Goal: Task Accomplishment & Management: Use online tool/utility

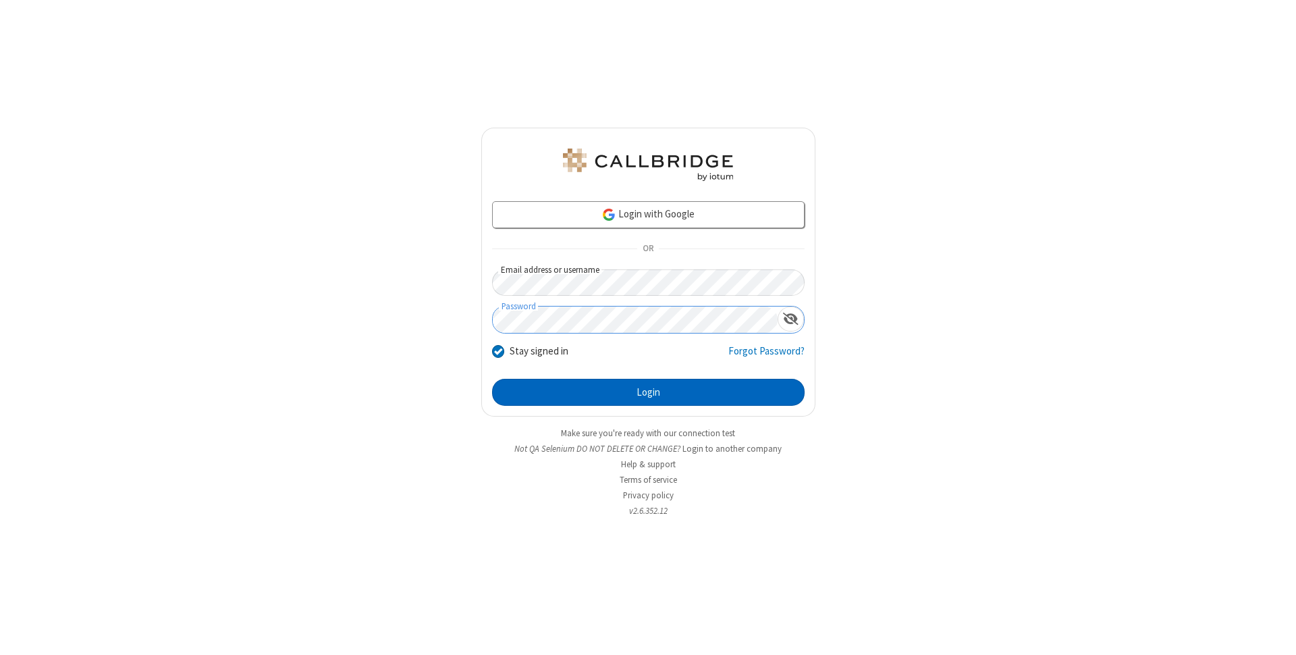
click at [648, 392] on button "Login" at bounding box center [648, 392] width 313 height 27
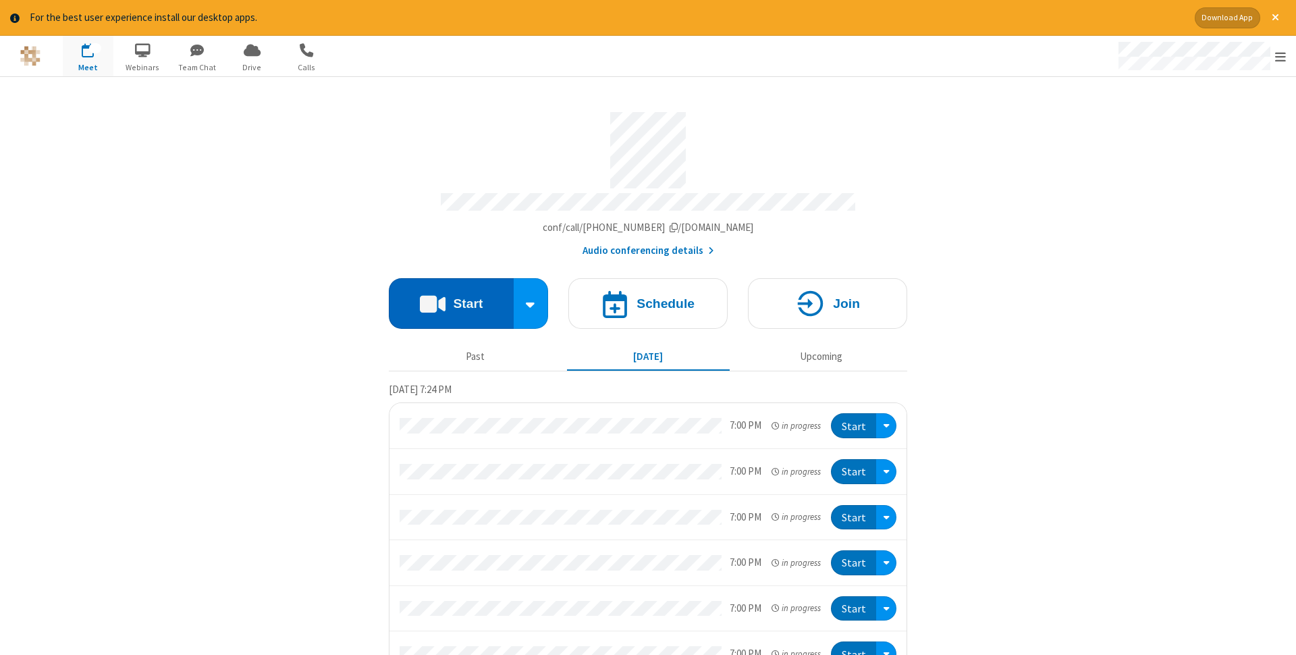
click at [451, 299] on button "Start" at bounding box center [451, 303] width 125 height 51
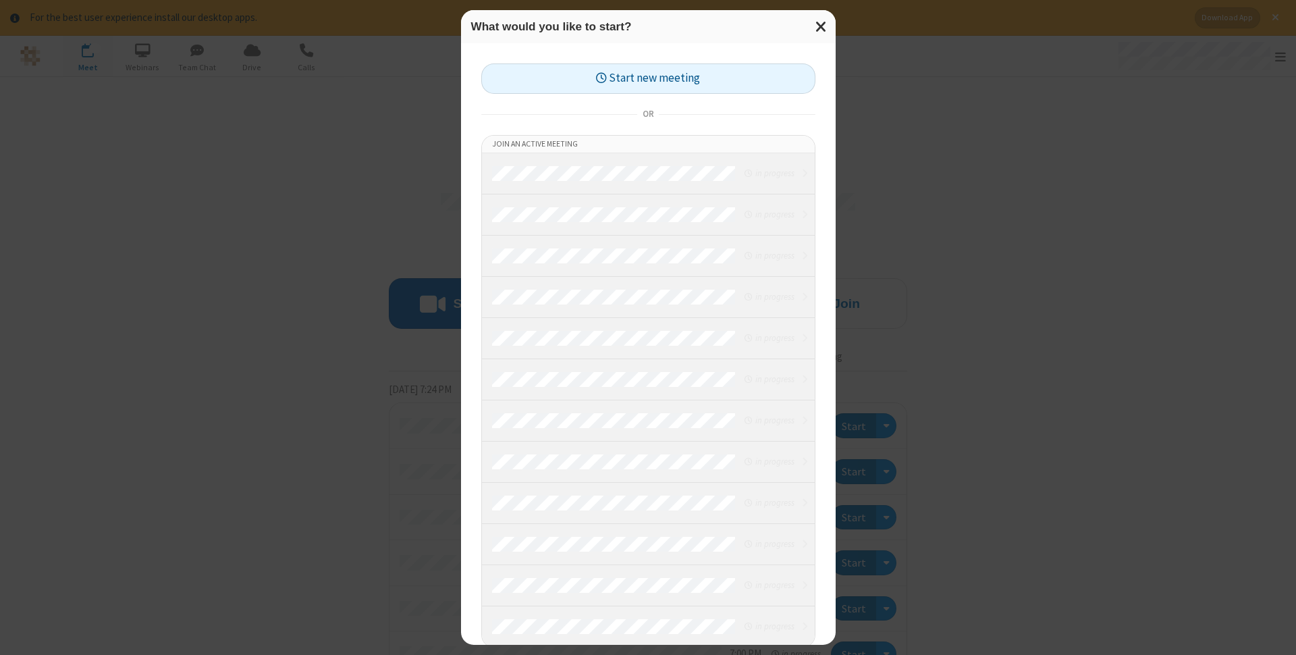
click at [648, 78] on button "Start new meeting" at bounding box center [648, 78] width 334 height 30
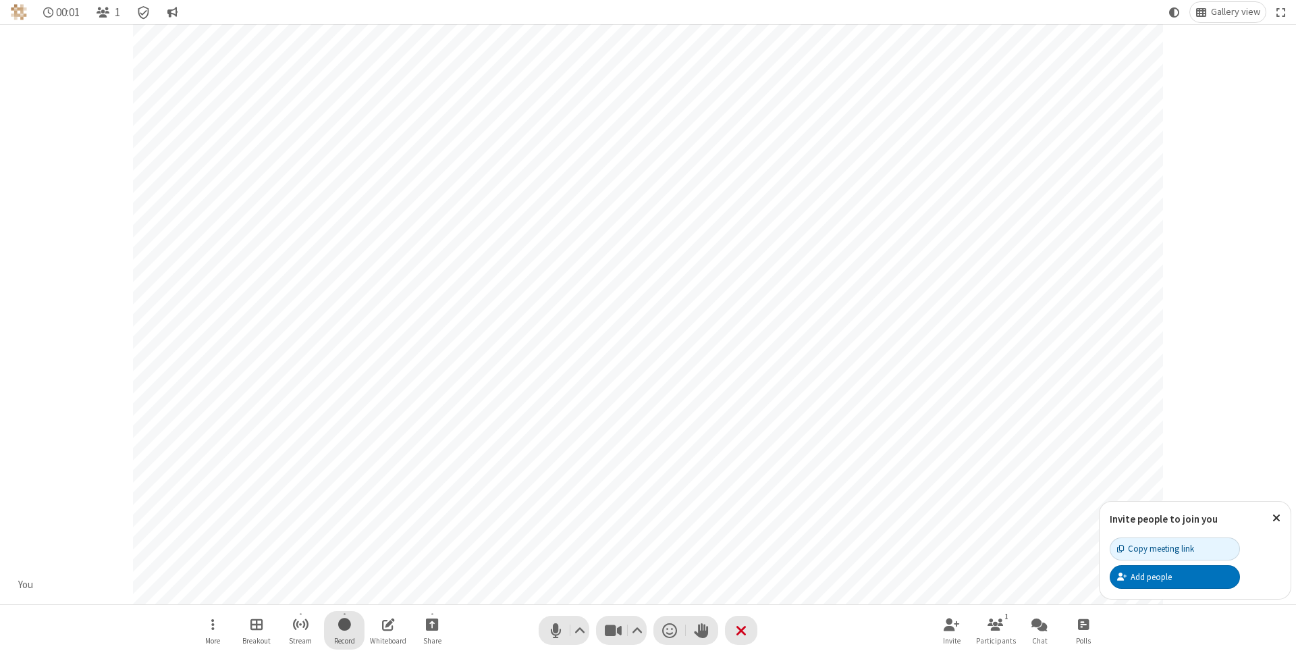
click at [344, 630] on span "Start recording" at bounding box center [344, 624] width 13 height 17
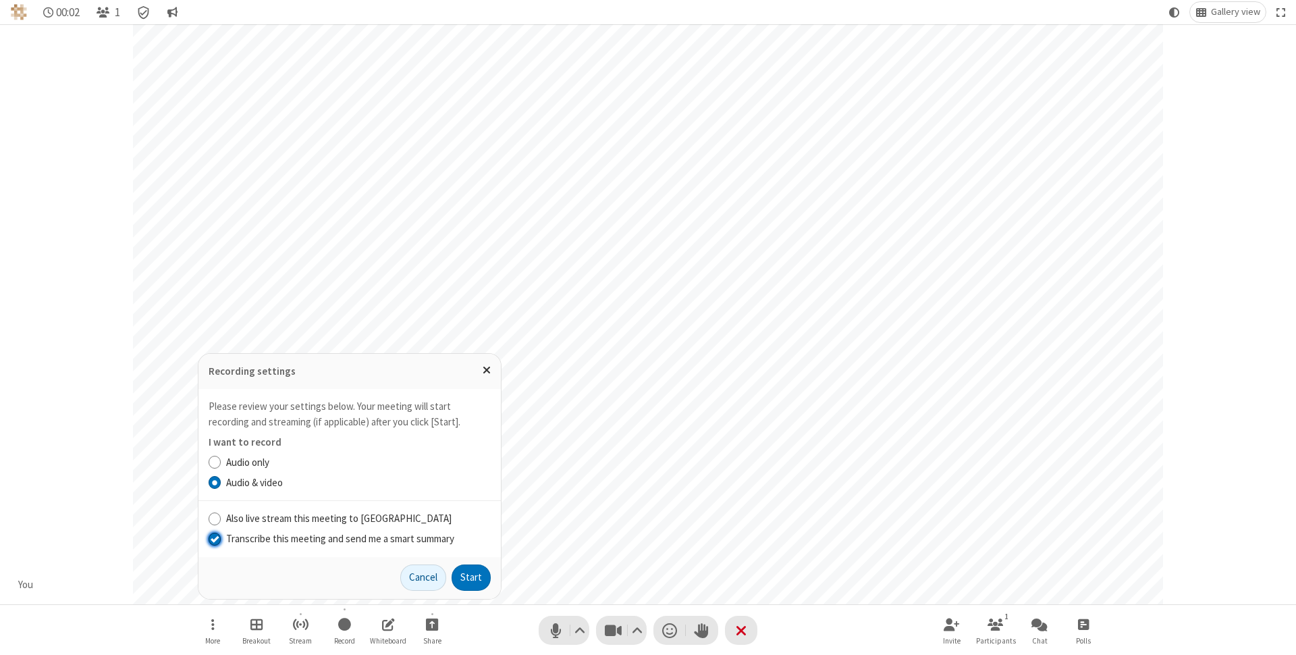
click at [214, 538] on input "Transcribe this meeting and send me a smart summary" at bounding box center [215, 538] width 13 height 14
click at [471, 577] on button "Start" at bounding box center [471, 577] width 39 height 27
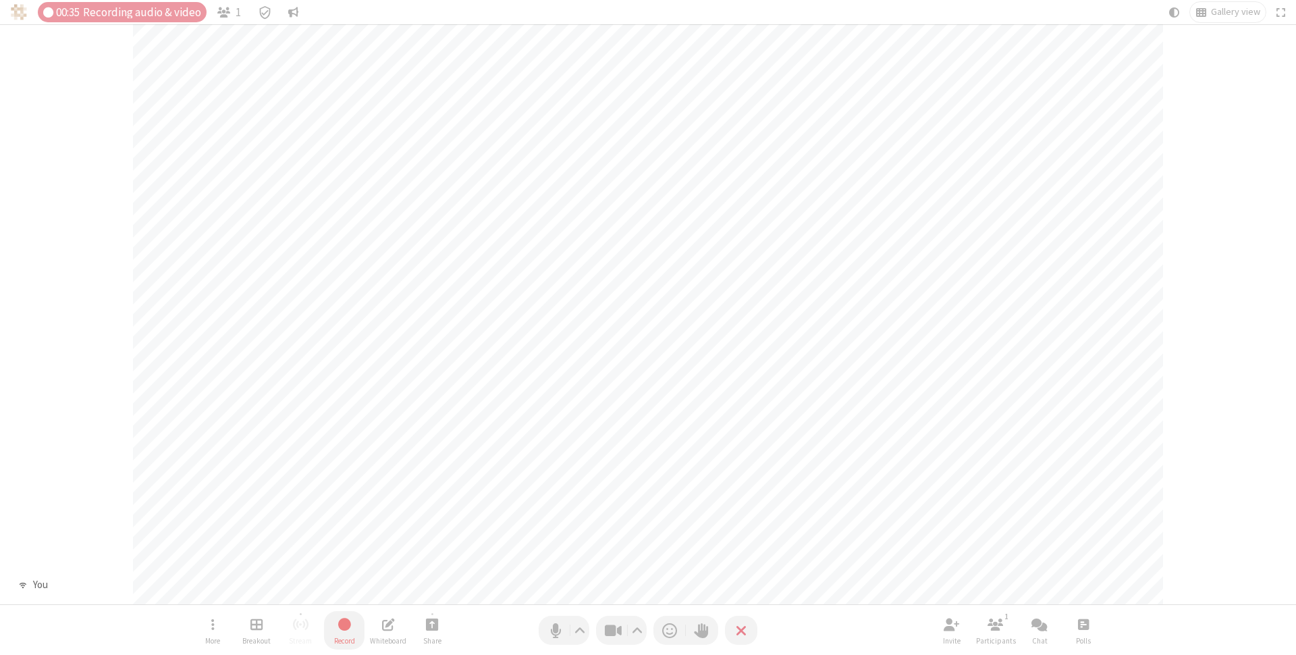
click at [344, 630] on span "Stop recording" at bounding box center [345, 624] width 16 height 17
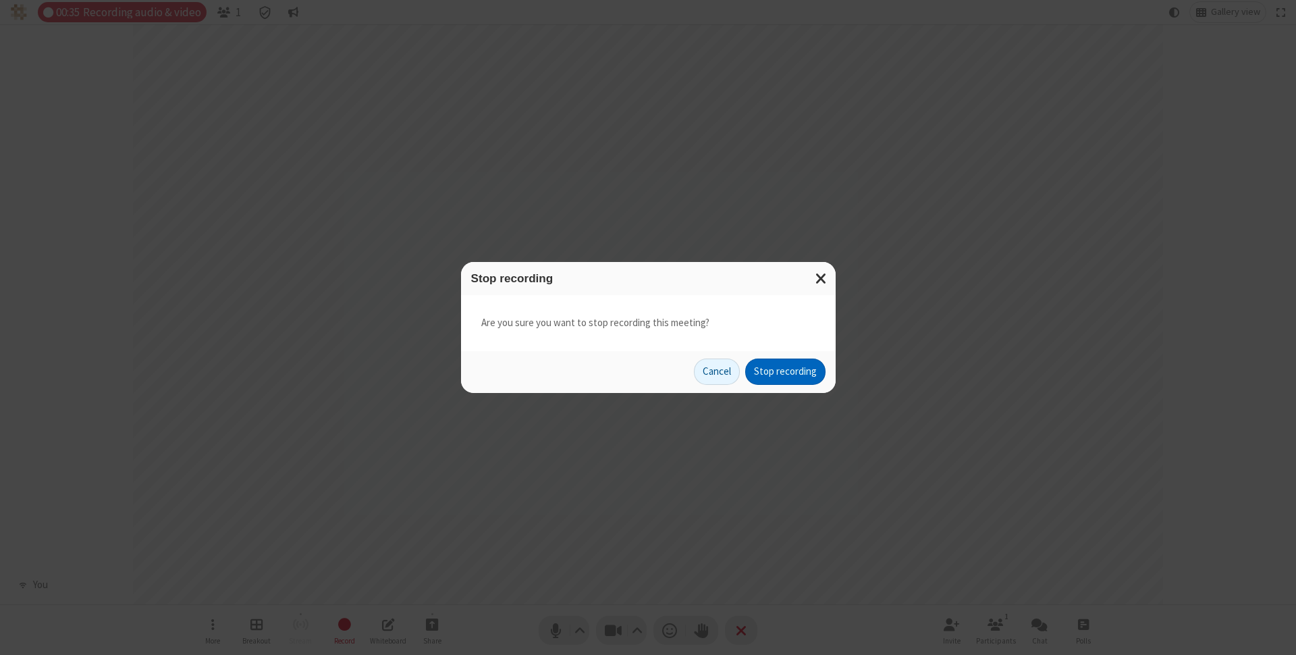
click at [785, 371] on button "Stop recording" at bounding box center [785, 372] width 80 height 27
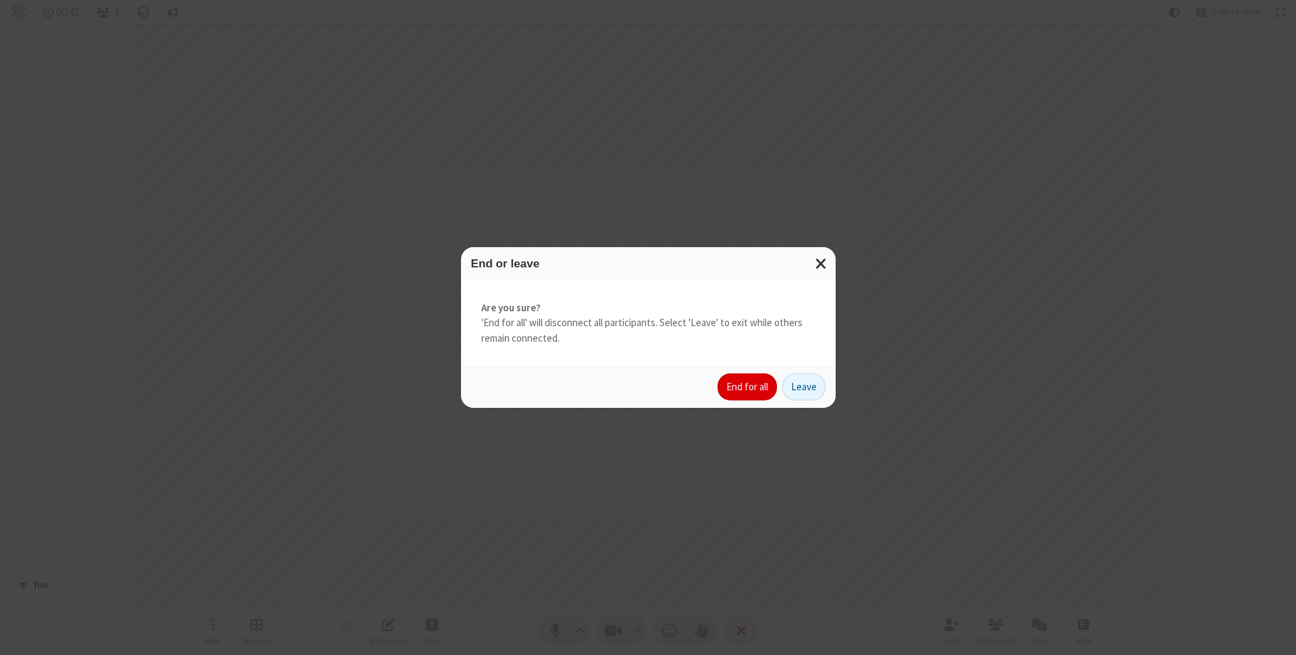
click at [748, 387] on button "End for all" at bounding box center [747, 386] width 59 height 27
